Goal: Transaction & Acquisition: Purchase product/service

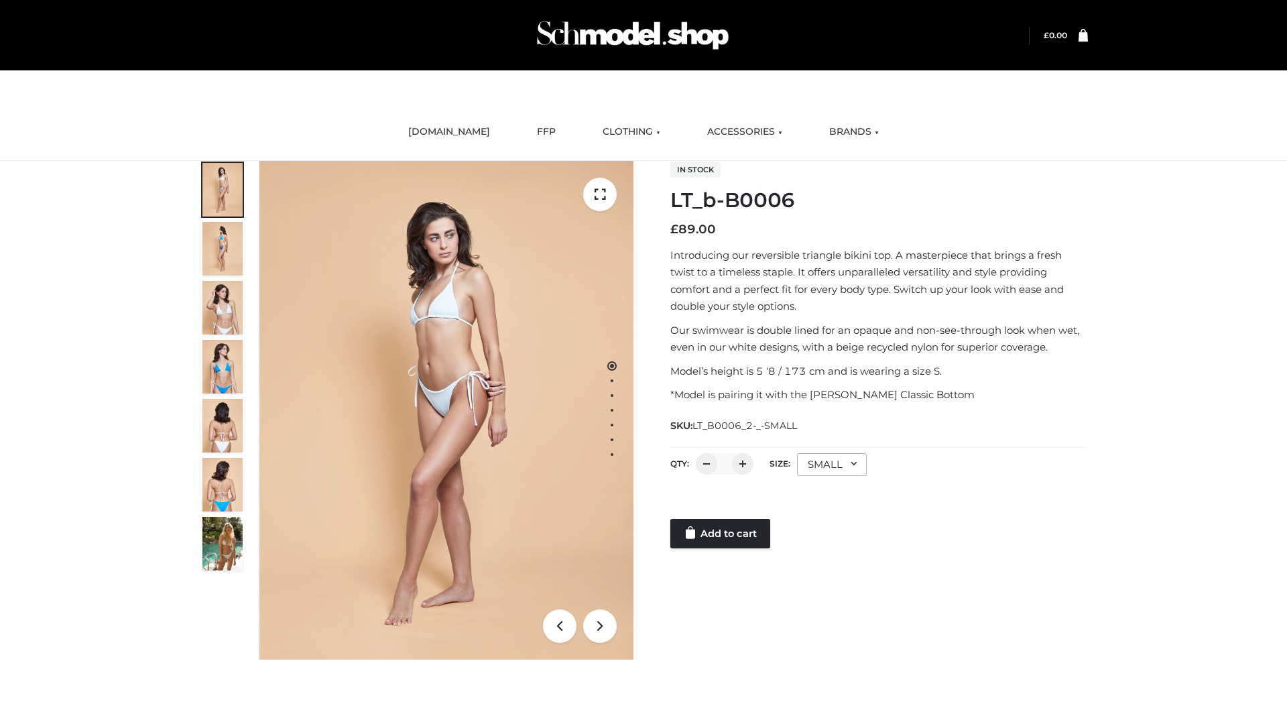
click at [722, 534] on link "Add to cart" at bounding box center [721, 534] width 100 height 30
